Goal: Task Accomplishment & Management: Manage account settings

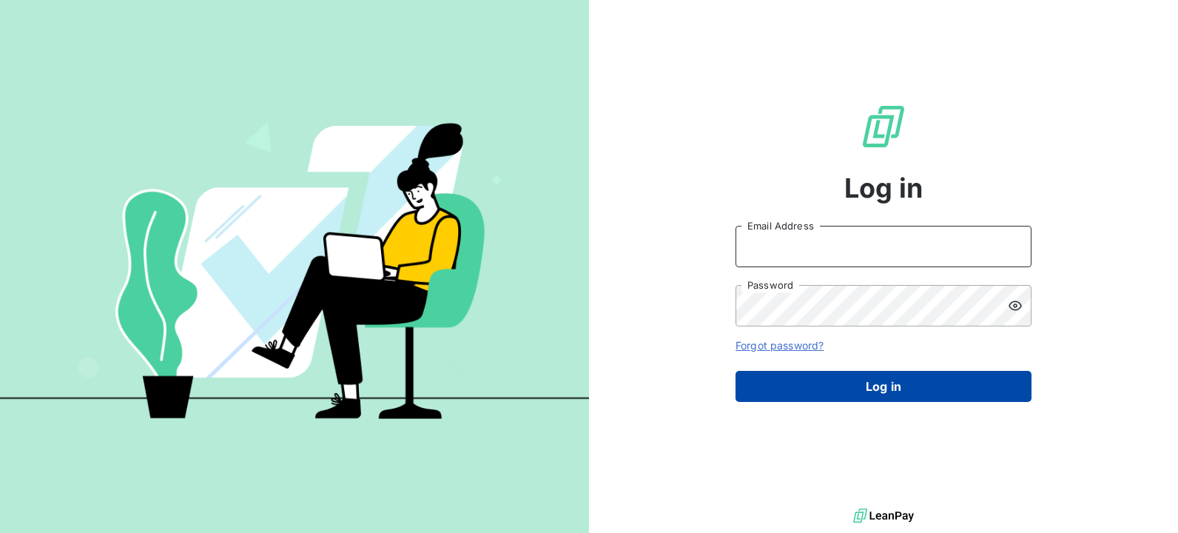
type input "BOUCHET"
click at [865, 394] on button "Log in" at bounding box center [884, 386] width 296 height 31
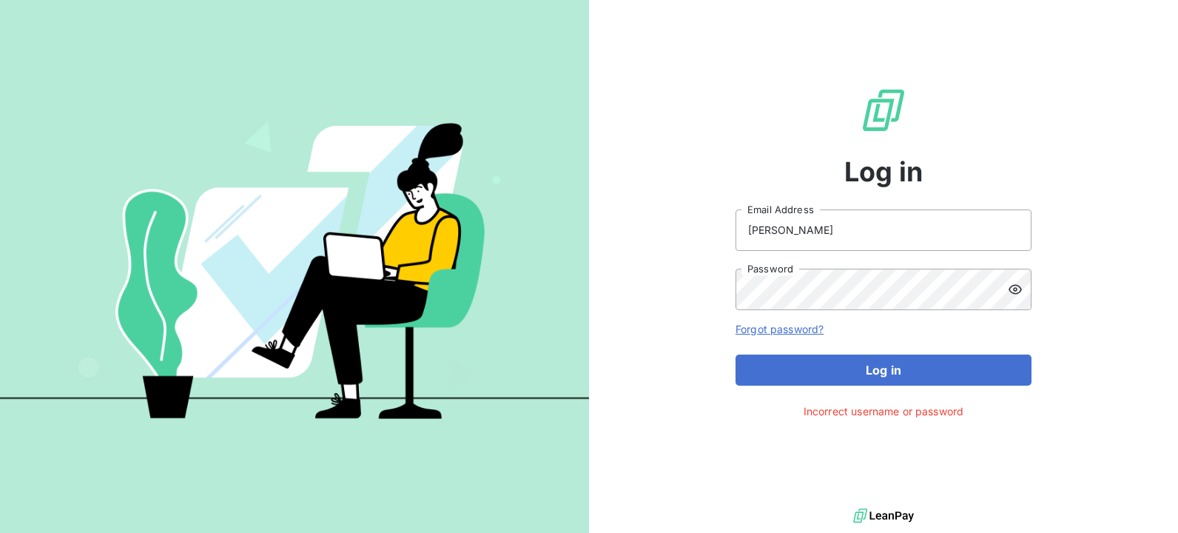
click at [1012, 288] on icon at bounding box center [1015, 289] width 15 height 15
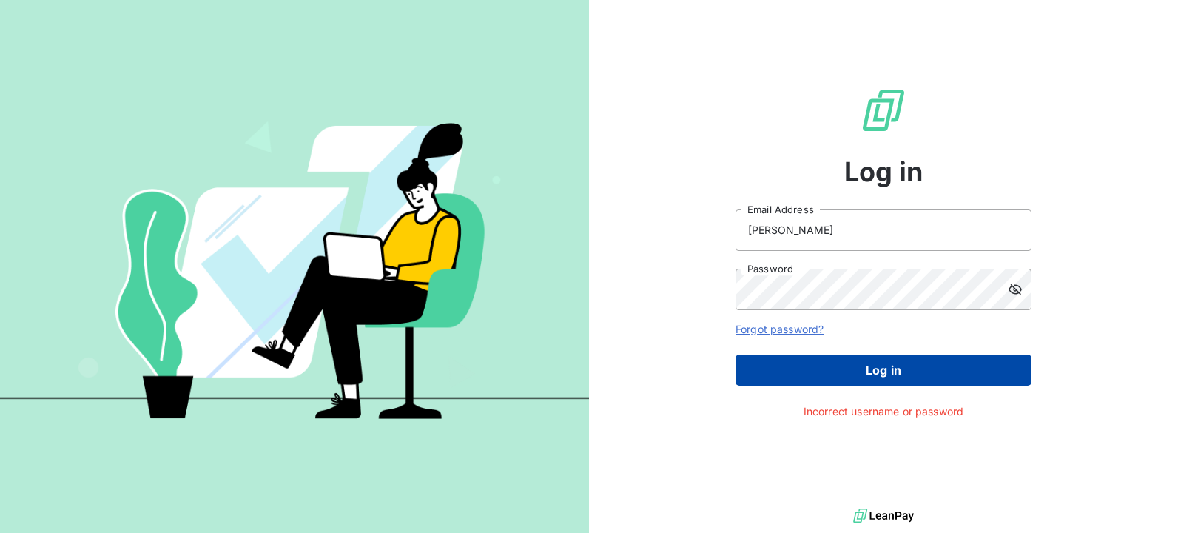
click at [882, 363] on button "Log in" at bounding box center [884, 369] width 296 height 31
click at [802, 367] on button "Log in" at bounding box center [884, 369] width 296 height 31
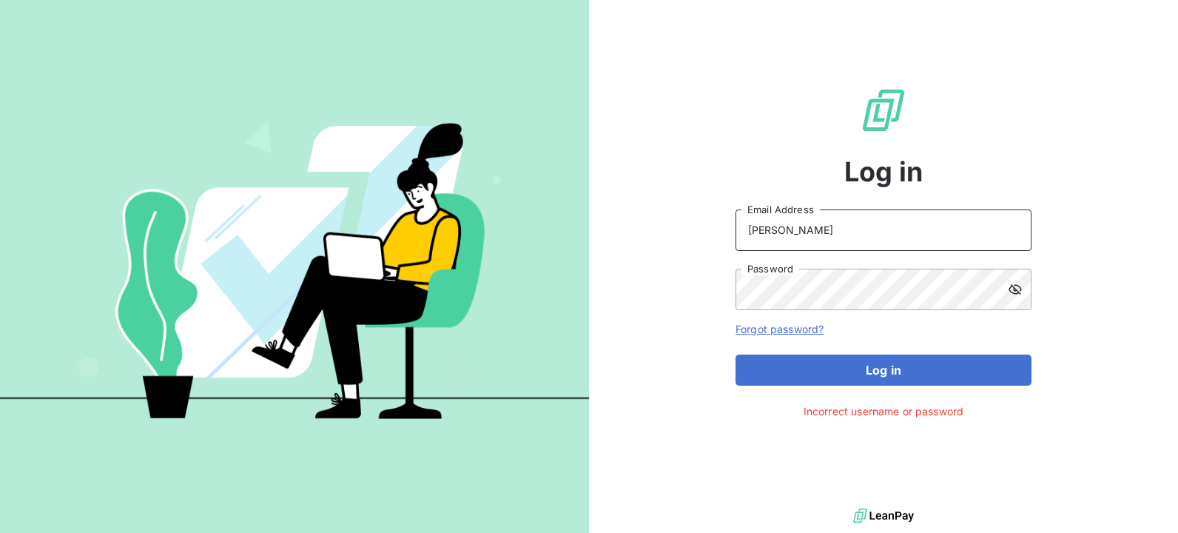
click at [802, 223] on input "BOUCHET" at bounding box center [884, 229] width 296 height 41
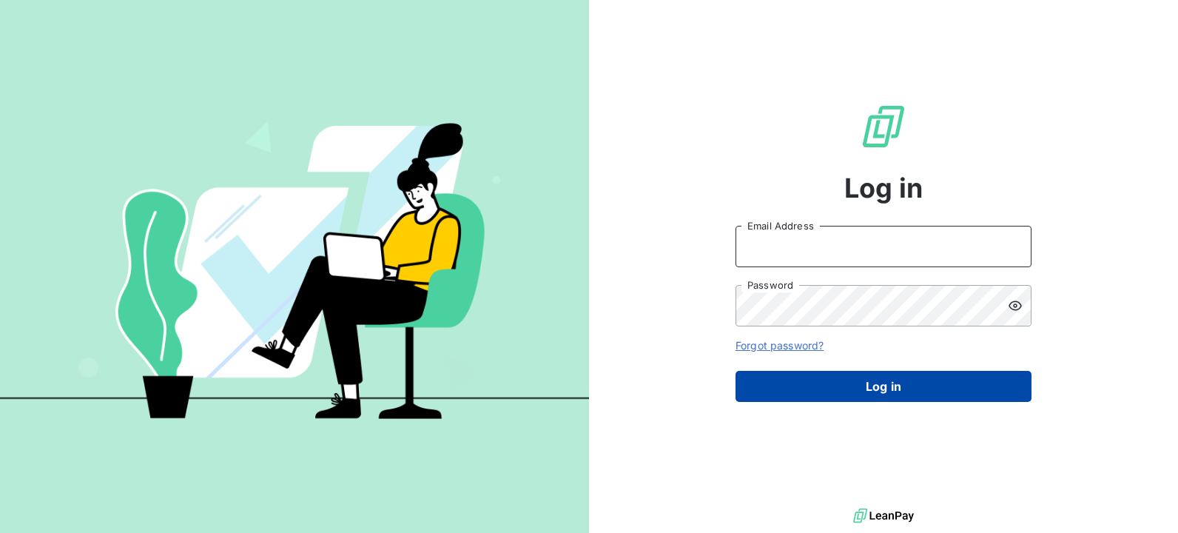
type input "BOUCHET"
click at [867, 383] on button "Log in" at bounding box center [884, 386] width 296 height 31
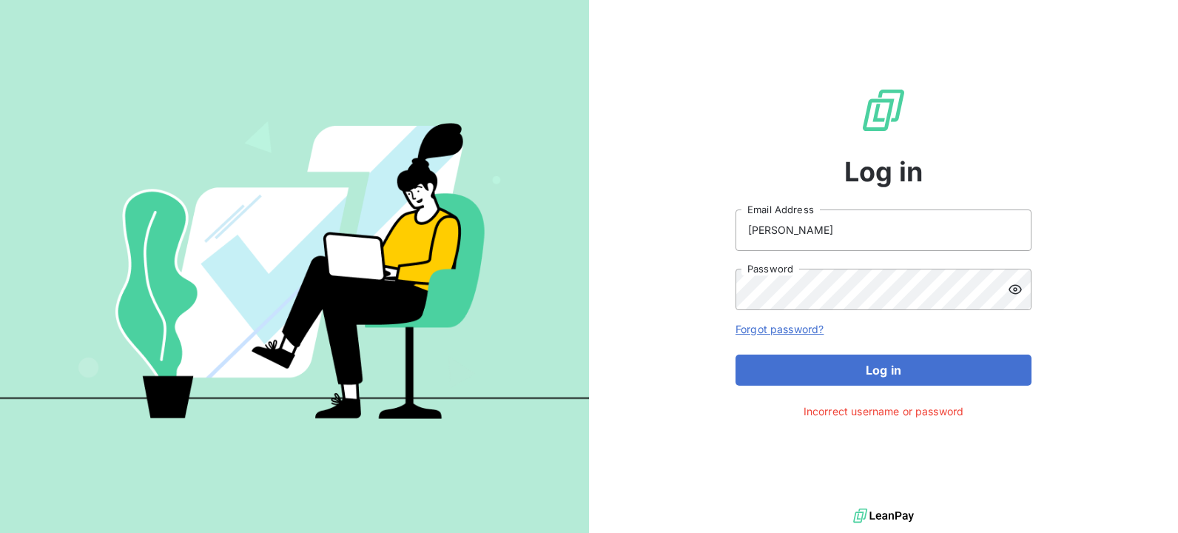
click at [1020, 293] on icon at bounding box center [1015, 289] width 15 height 15
click at [876, 371] on button "Log in" at bounding box center [884, 369] width 296 height 31
click at [778, 330] on link "Forgot password?" at bounding box center [780, 329] width 88 height 13
click at [794, 332] on link "Forgot password?" at bounding box center [780, 329] width 88 height 13
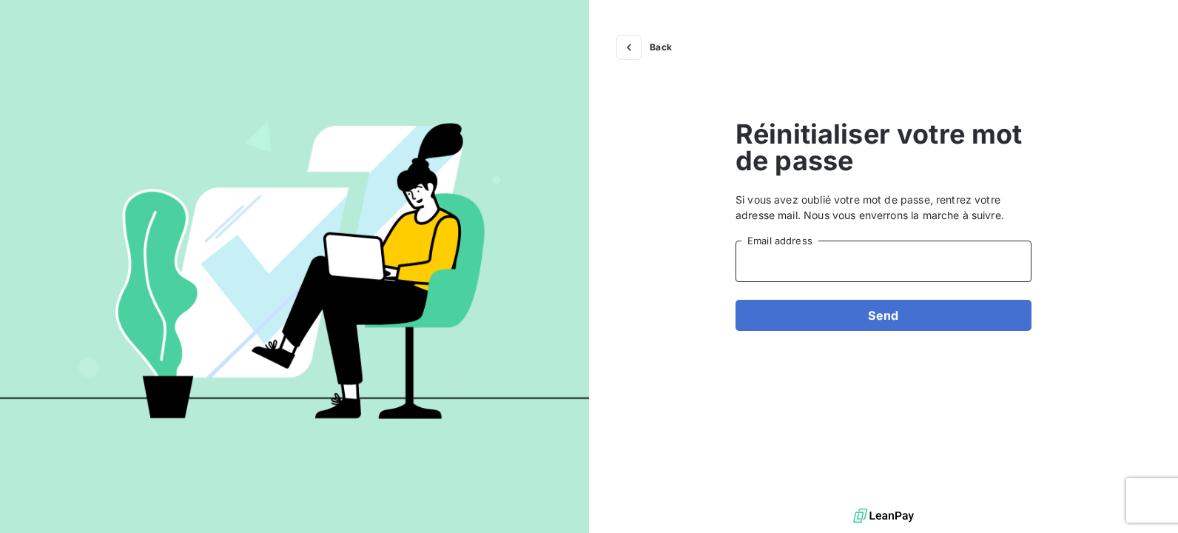
click at [817, 269] on input "Email address" at bounding box center [884, 261] width 296 height 41
click at [808, 266] on input "Email address" at bounding box center [884, 261] width 296 height 41
type input "l.bouchet@auditpl.fr"
click at [854, 320] on button "Send" at bounding box center [884, 315] width 296 height 31
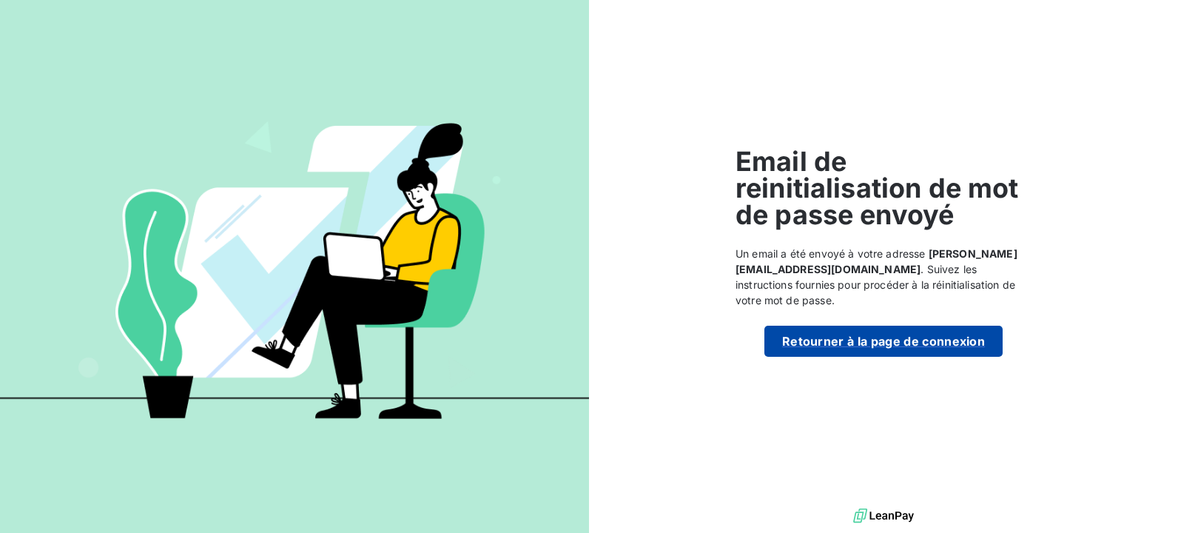
click at [892, 336] on button "Retourner à la page de connexion" at bounding box center [883, 341] width 238 height 31
